Goal: Information Seeking & Learning: Understand process/instructions

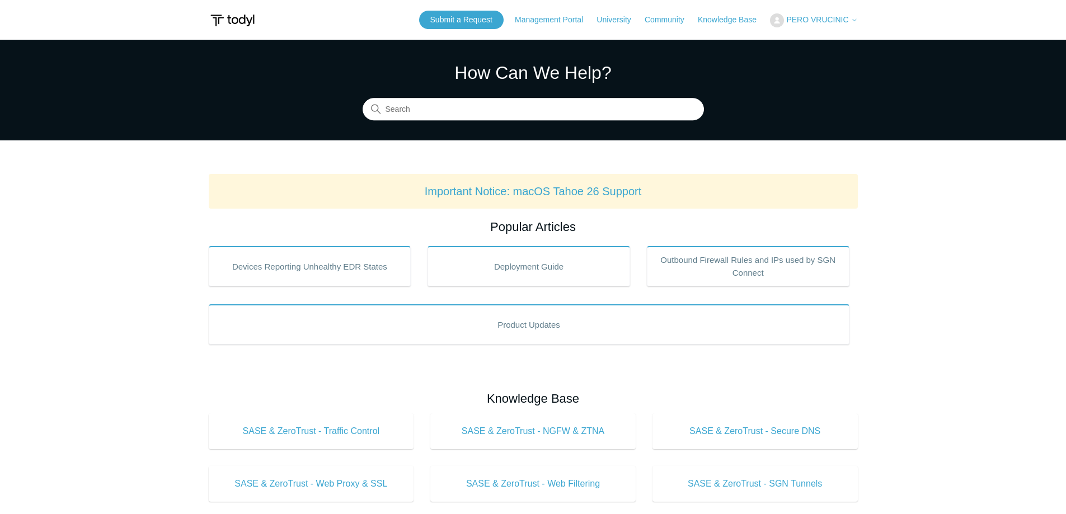
click at [487, 96] on div "How Can We Help? Search" at bounding box center [533, 89] width 341 height 61
click at [487, 103] on input "Search" at bounding box center [533, 109] width 341 height 22
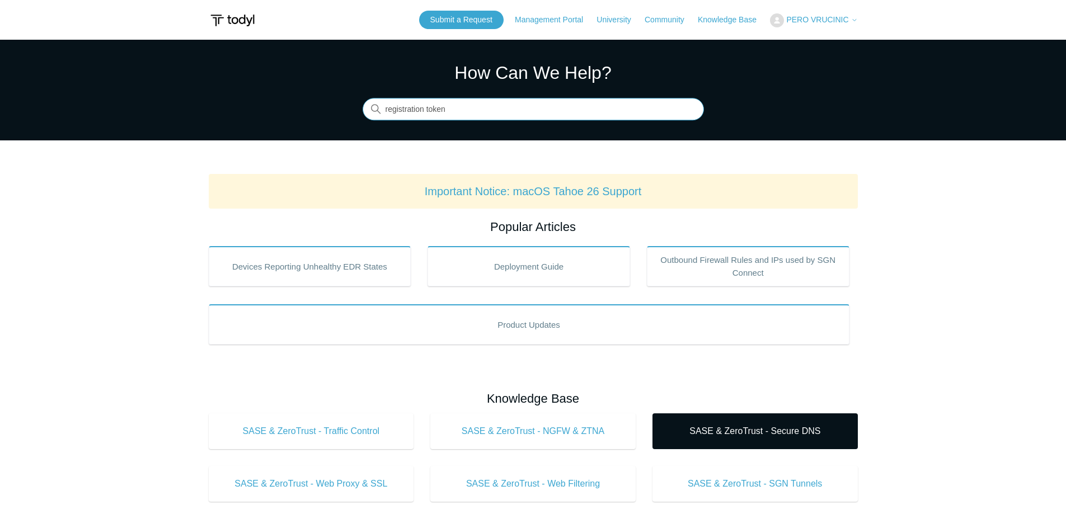
type input "registration token"
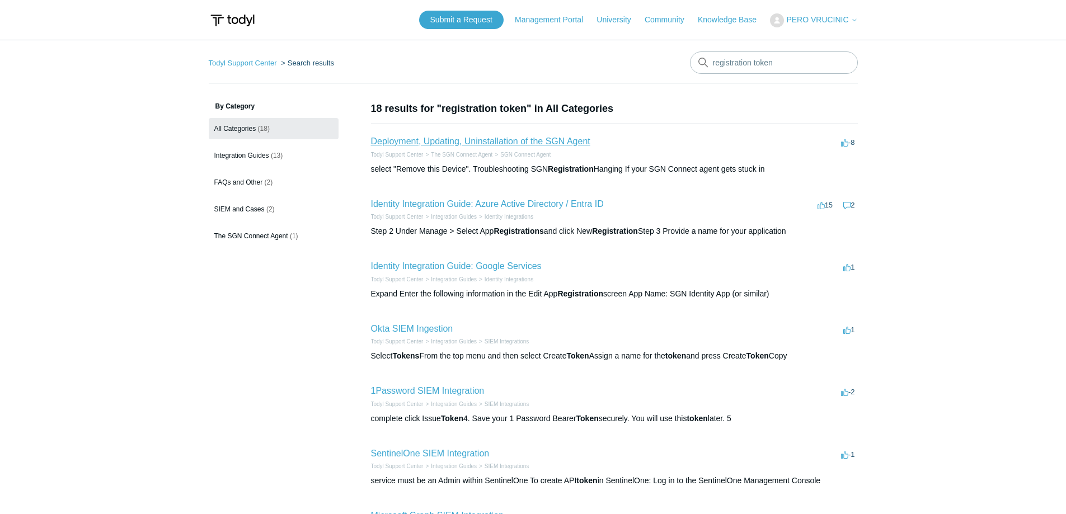
click at [559, 137] on link "Deployment, Updating, Uninstallation of the SGN Agent" at bounding box center [480, 142] width 219 height 10
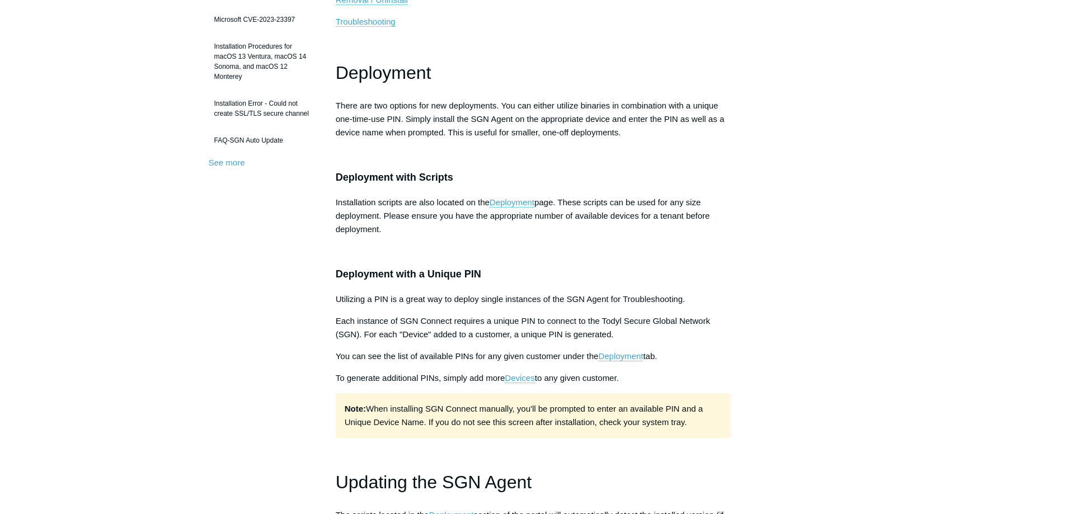
scroll to position [392, 0]
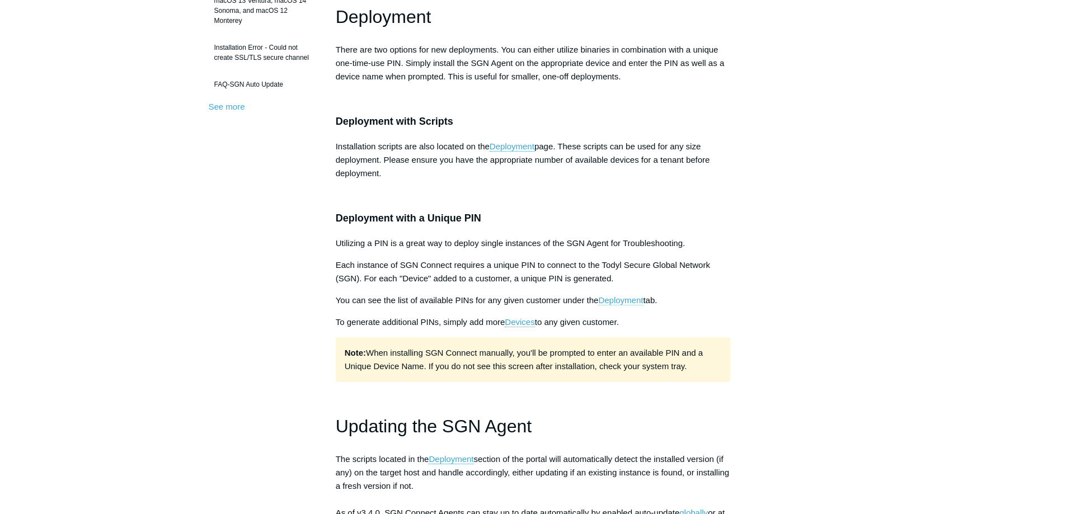
click at [640, 300] on link "Deployment" at bounding box center [620, 300] width 45 height 10
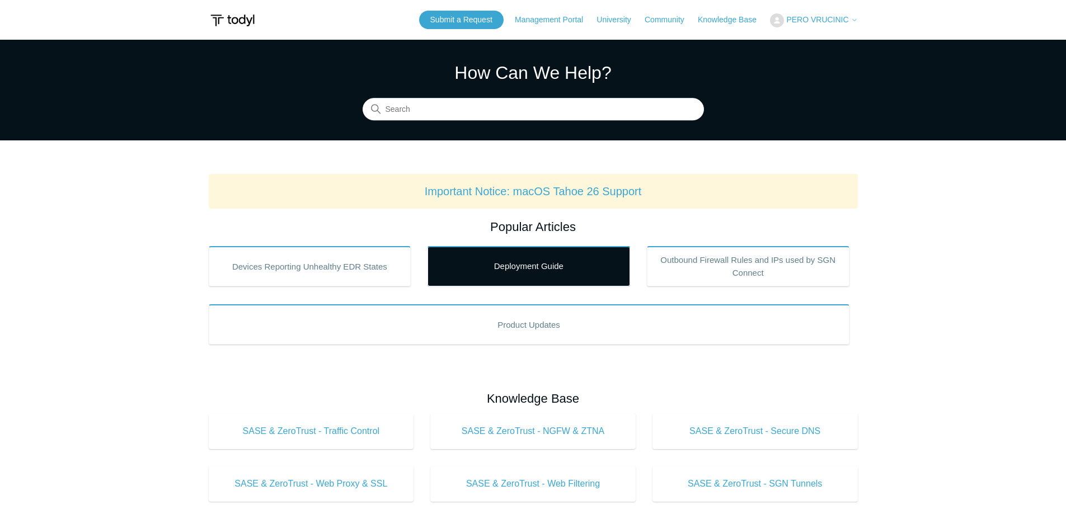
click at [555, 267] on link "Deployment Guide" at bounding box center [529, 266] width 203 height 40
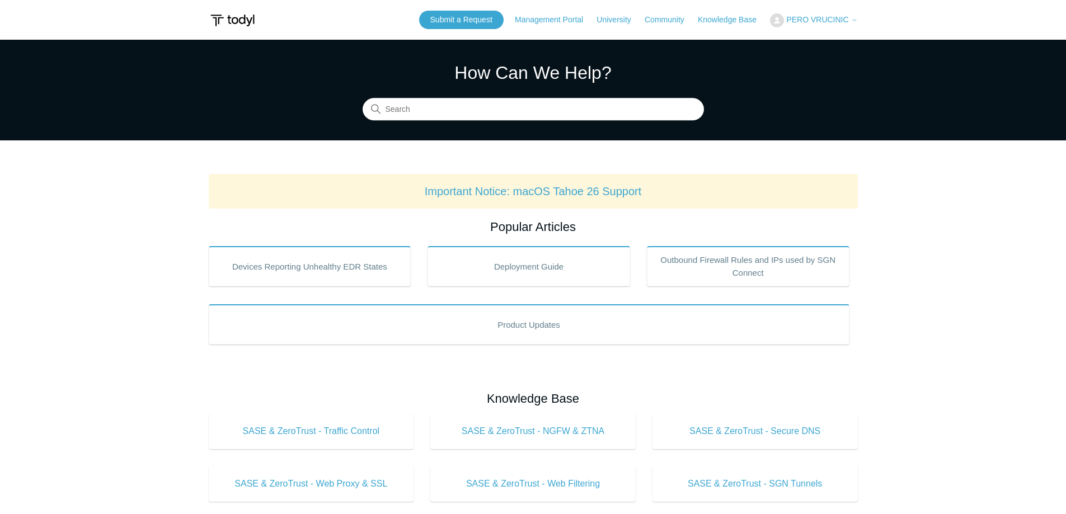
click at [140, 218] on main "Todyl Support Center How Can We Help? Search Important Notice: macOS Tahoe 26 S…" at bounding box center [533, 524] width 1066 height 969
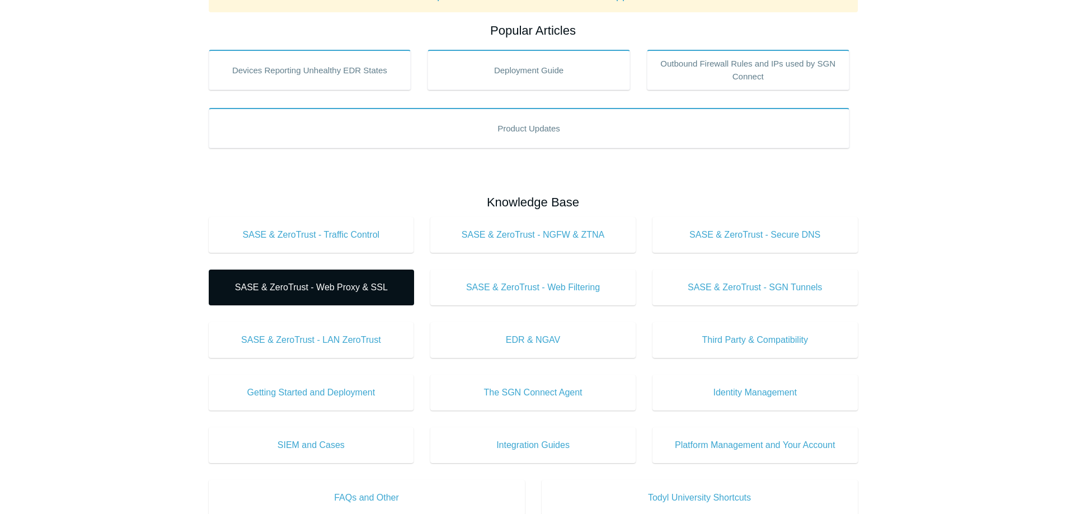
scroll to position [224, 0]
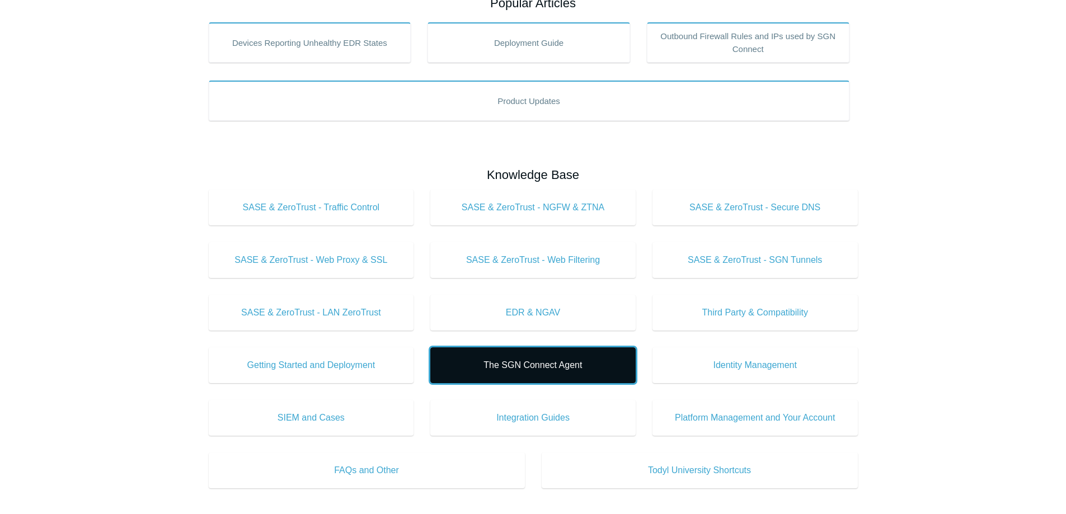
click at [558, 369] on span "The SGN Connect Agent" at bounding box center [533, 365] width 172 height 13
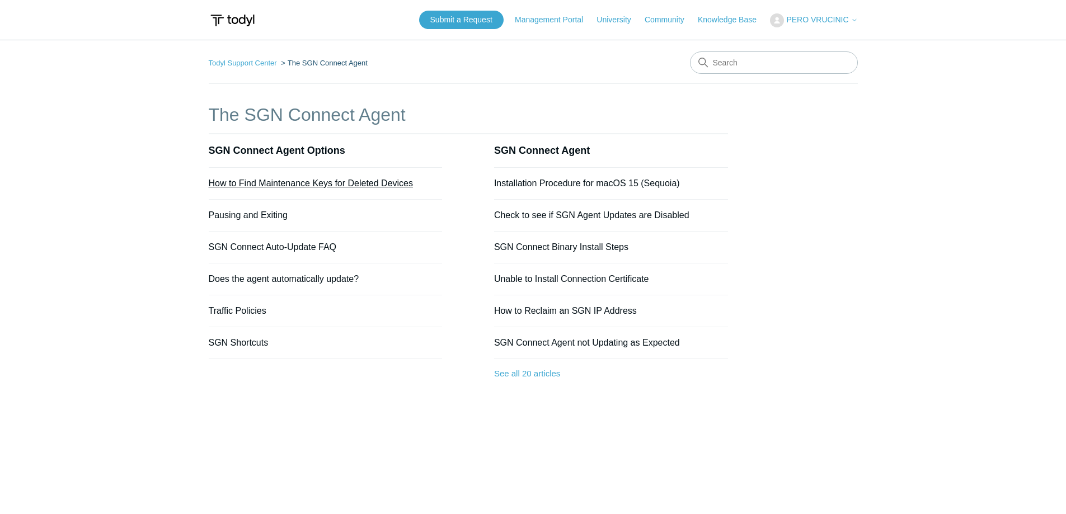
click at [283, 179] on link "How to Find Maintenance Keys for Deleted Devices" at bounding box center [311, 184] width 205 height 10
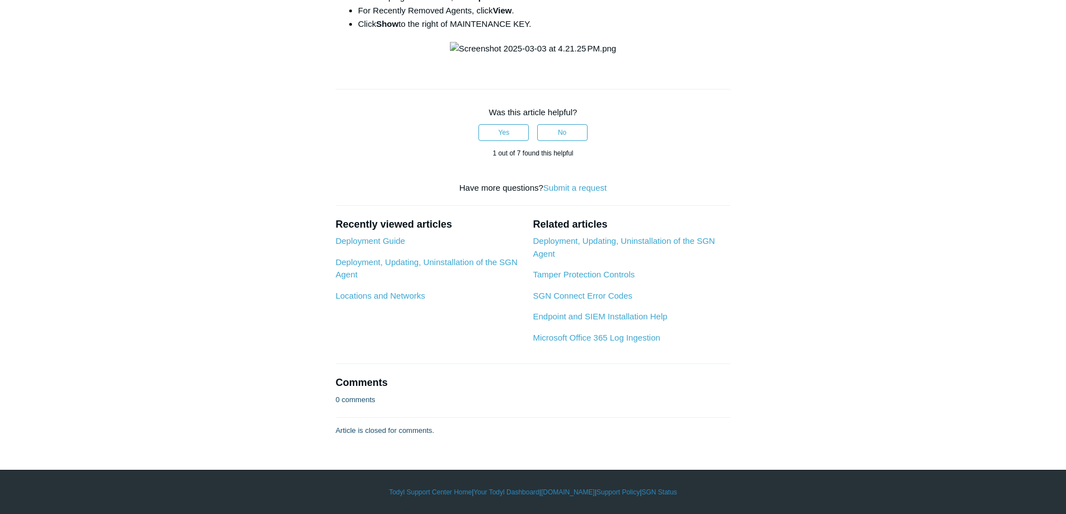
scroll to position [533, 0]
click at [441, 261] on link "Deployment, Updating, Uninstallation of the SGN Agent" at bounding box center [427, 268] width 182 height 22
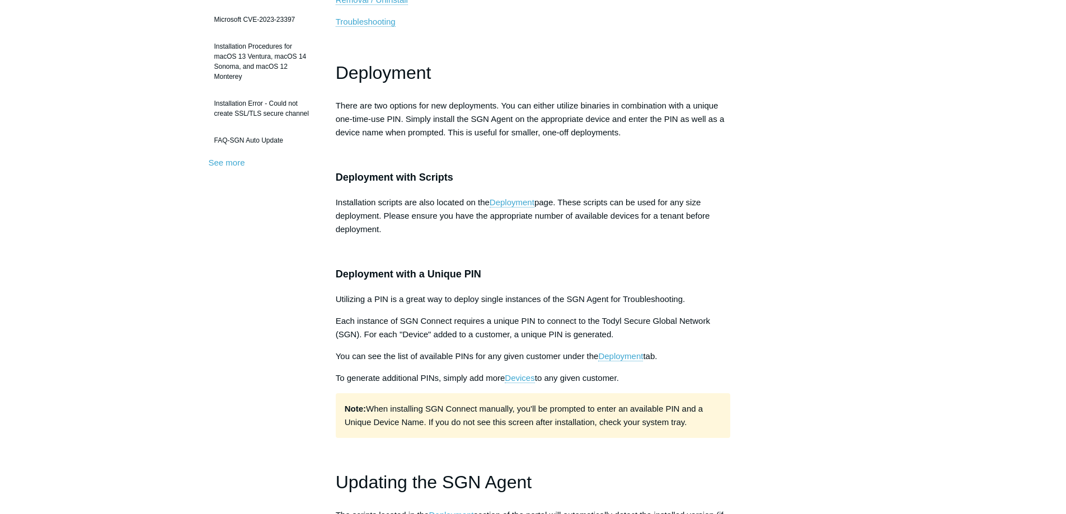
scroll to position [392, 0]
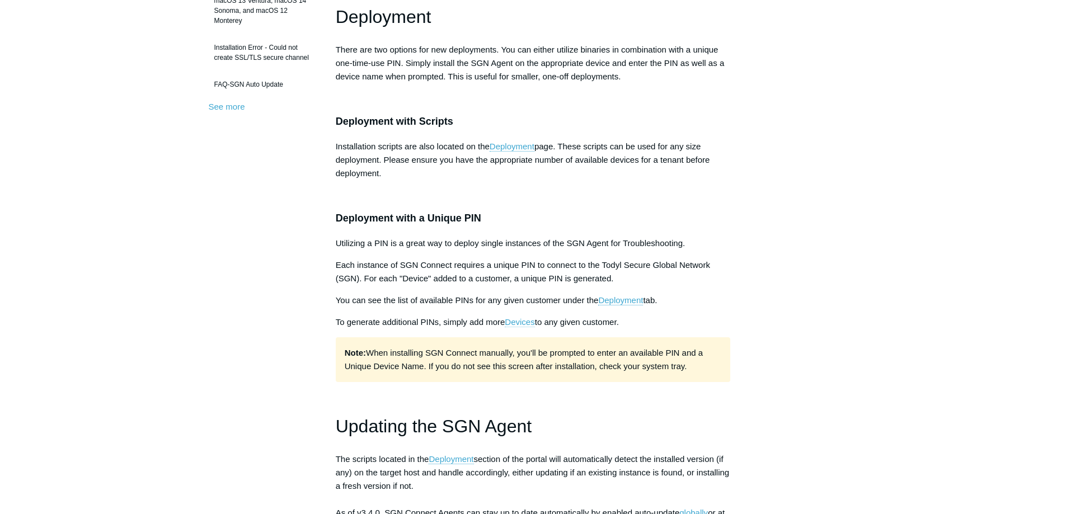
click at [527, 323] on link "Devices" at bounding box center [520, 322] width 30 height 10
